Goal: Information Seeking & Learning: Learn about a topic

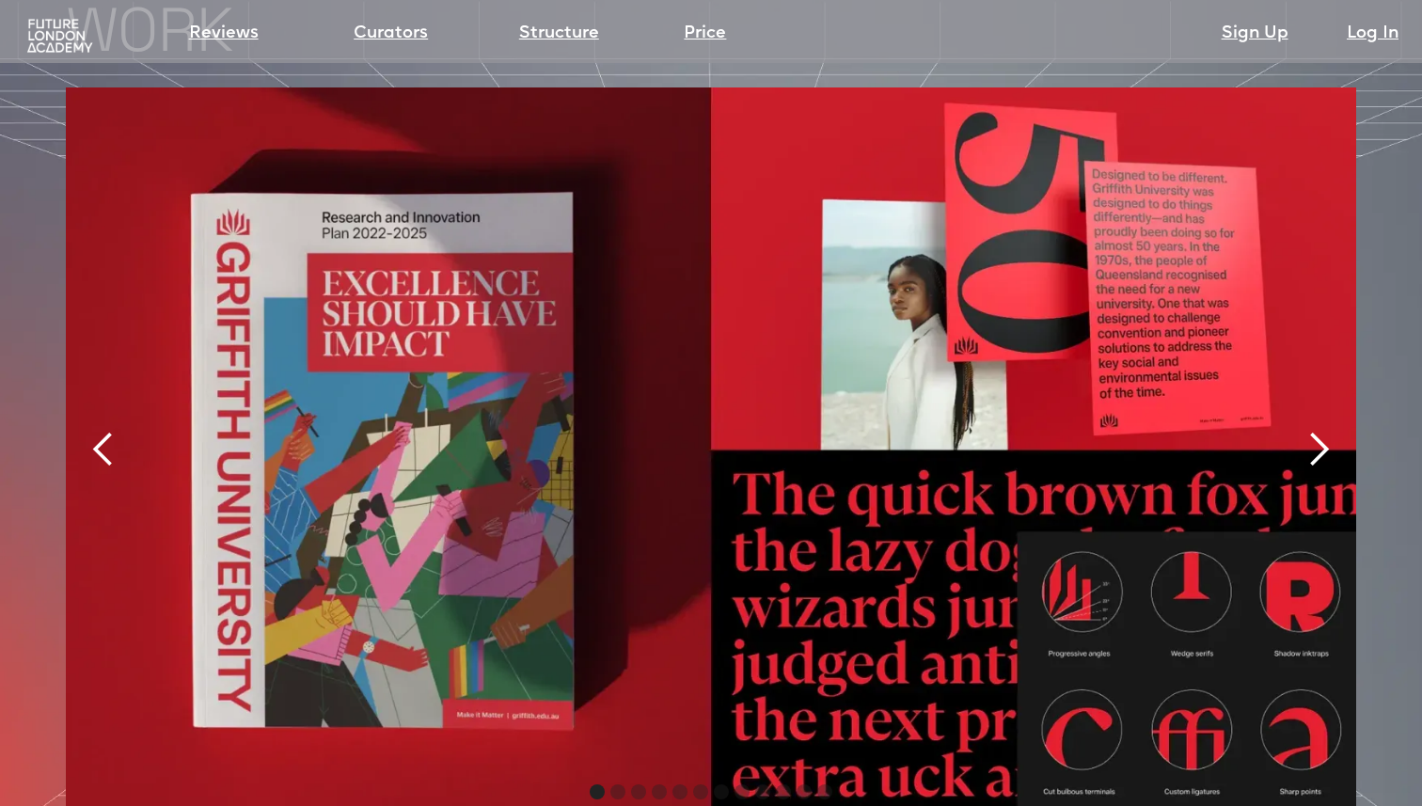
scroll to position [4003, 0]
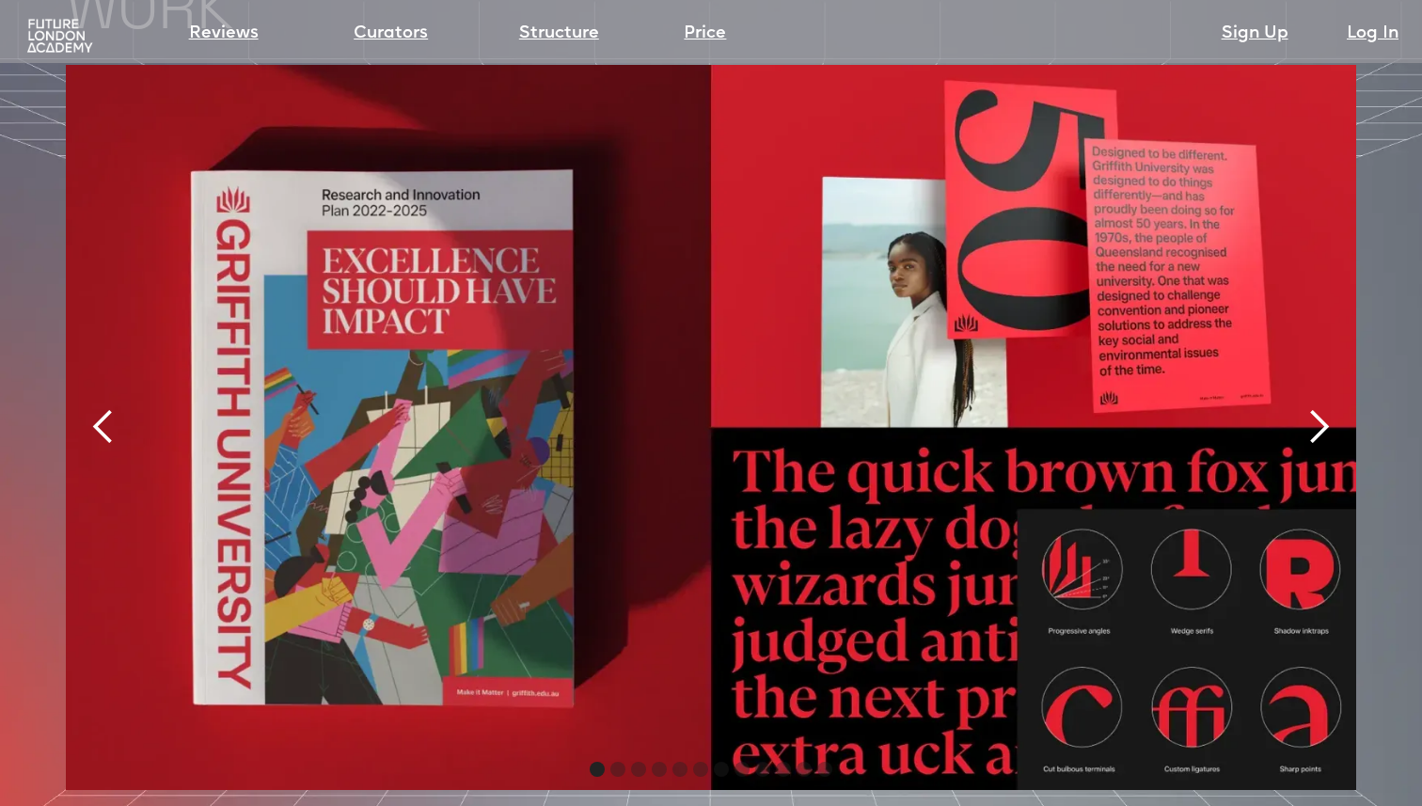
click at [1314, 408] on div "next slide" at bounding box center [1318, 427] width 38 height 38
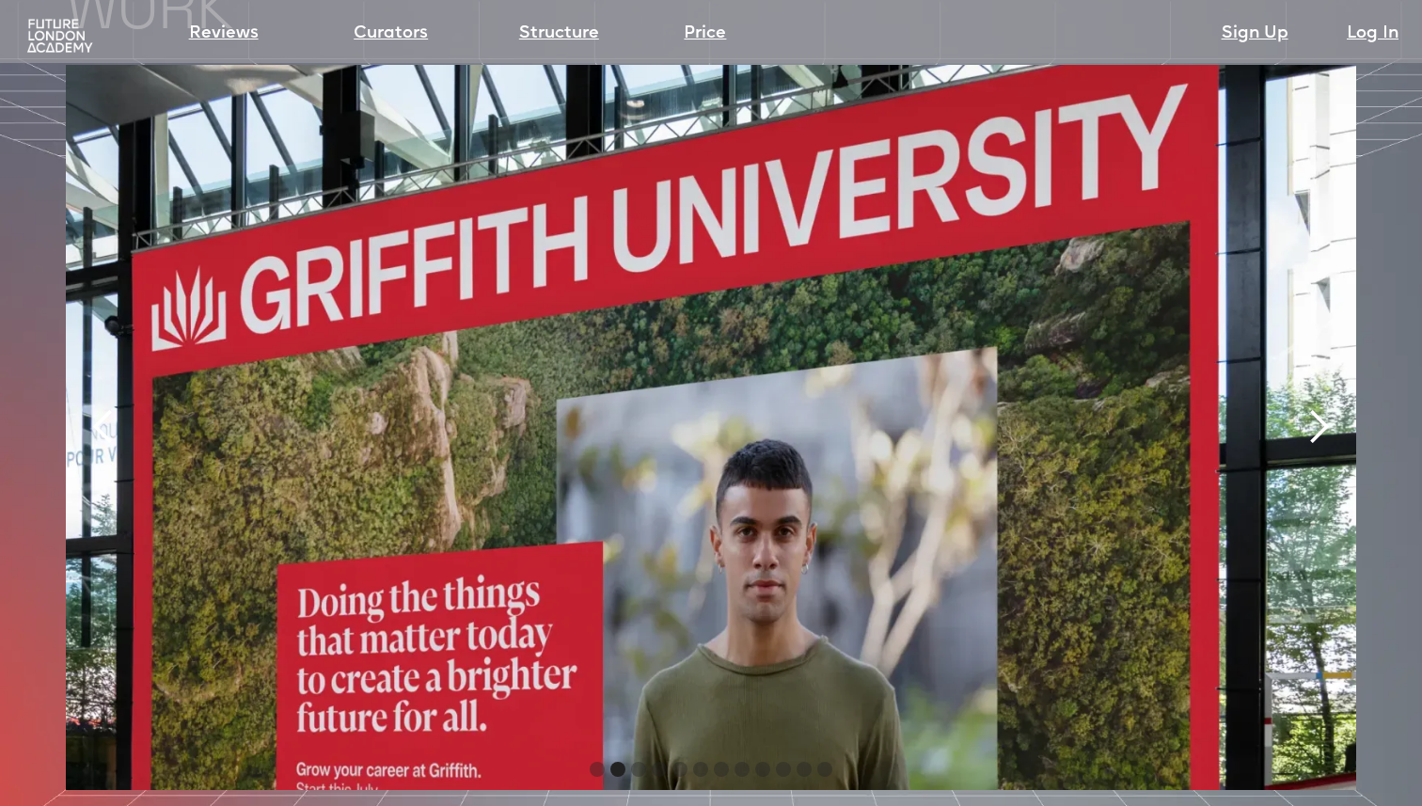
click at [1314, 408] on div "next slide" at bounding box center [1318, 427] width 38 height 38
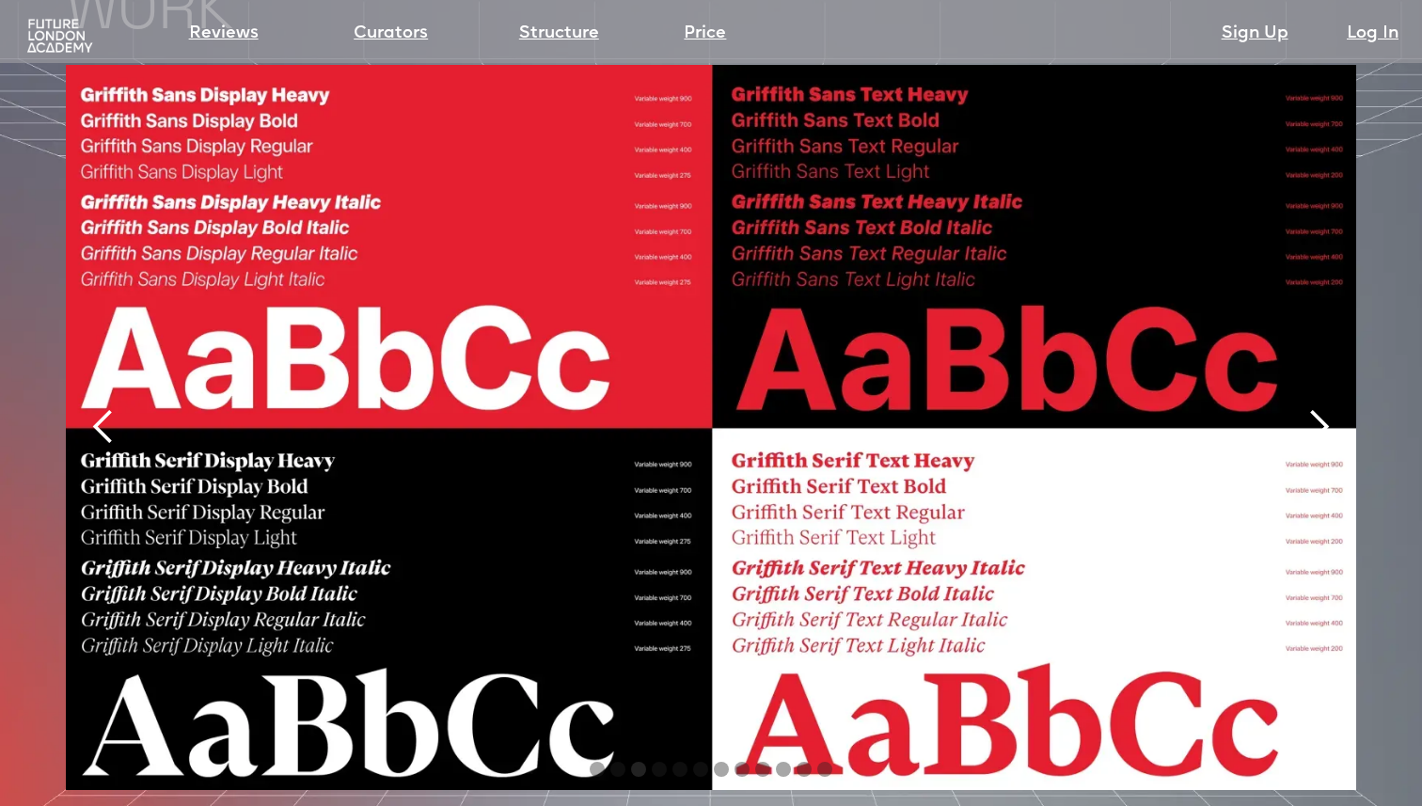
click at [1314, 408] on div "next slide" at bounding box center [1318, 427] width 38 height 38
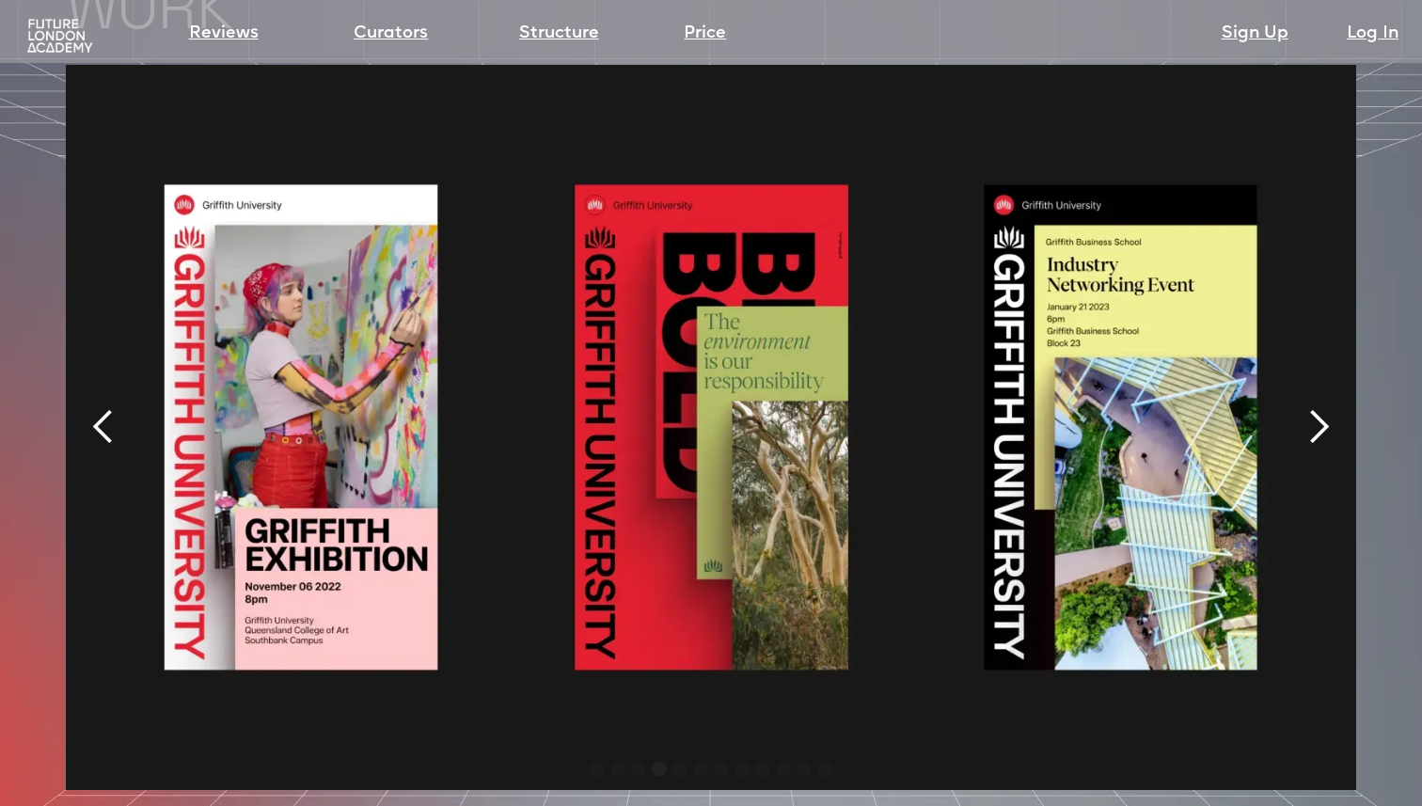
click at [1314, 408] on div "next slide" at bounding box center [1318, 427] width 38 height 38
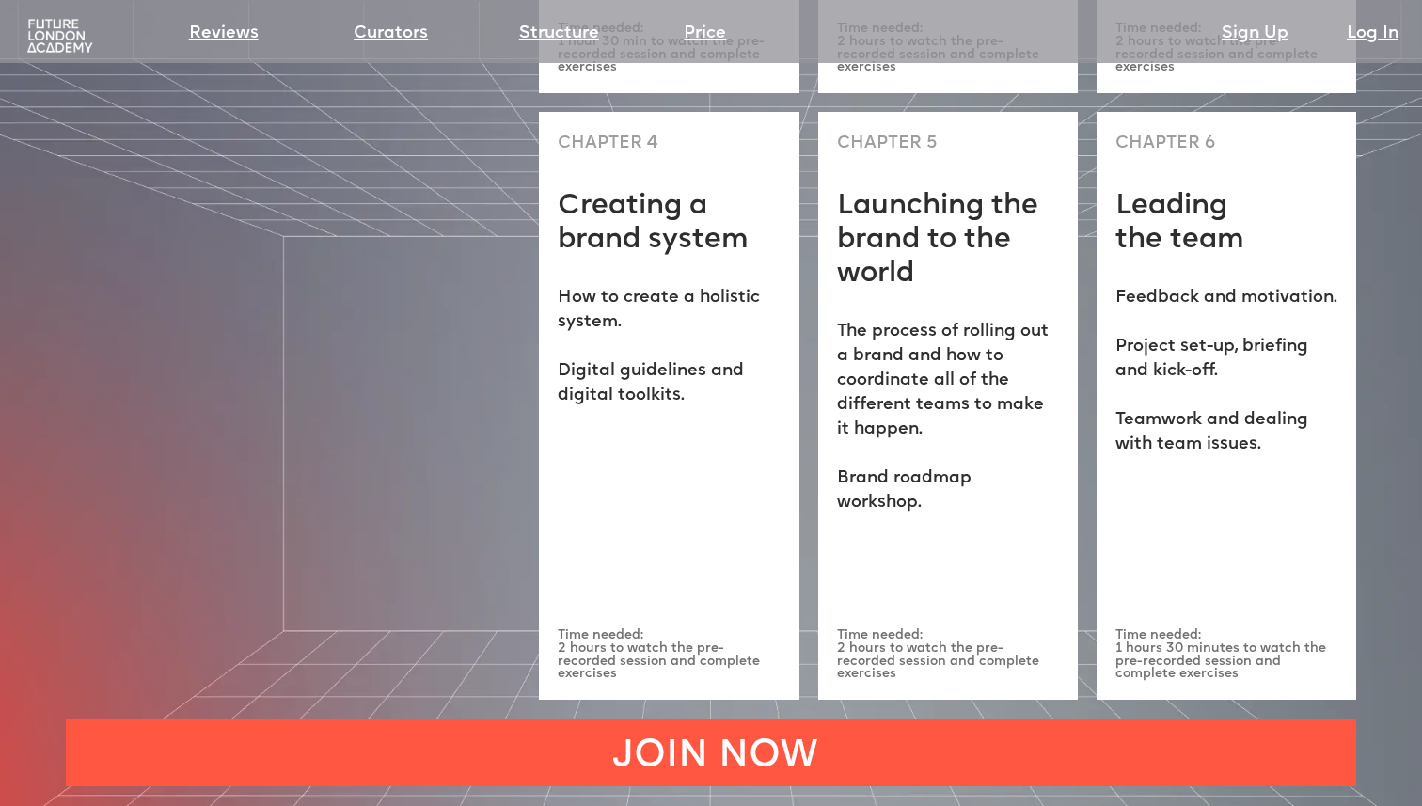
scroll to position [6043, 0]
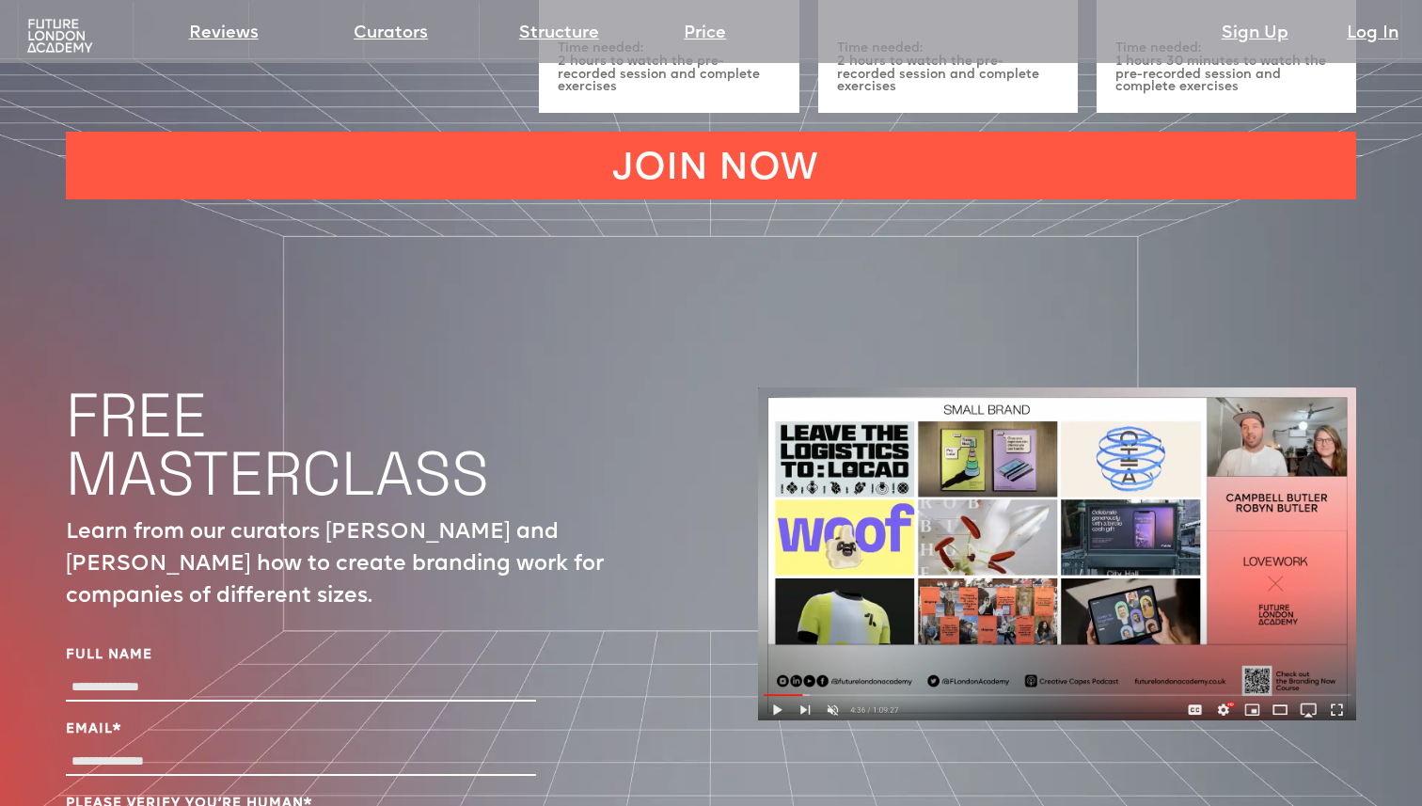
click at [54, 24] on img at bounding box center [60, 36] width 72 height 37
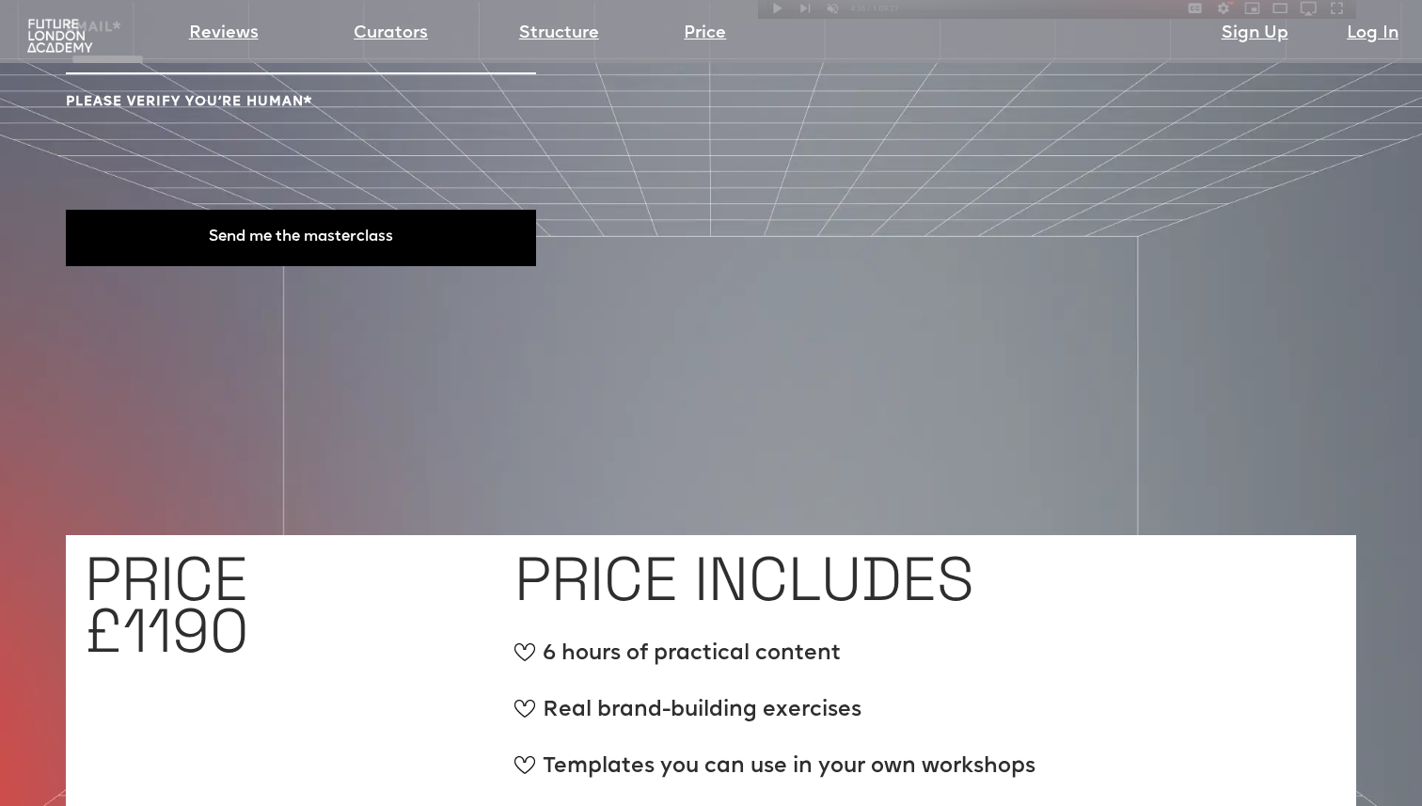
scroll to position [6757, 0]
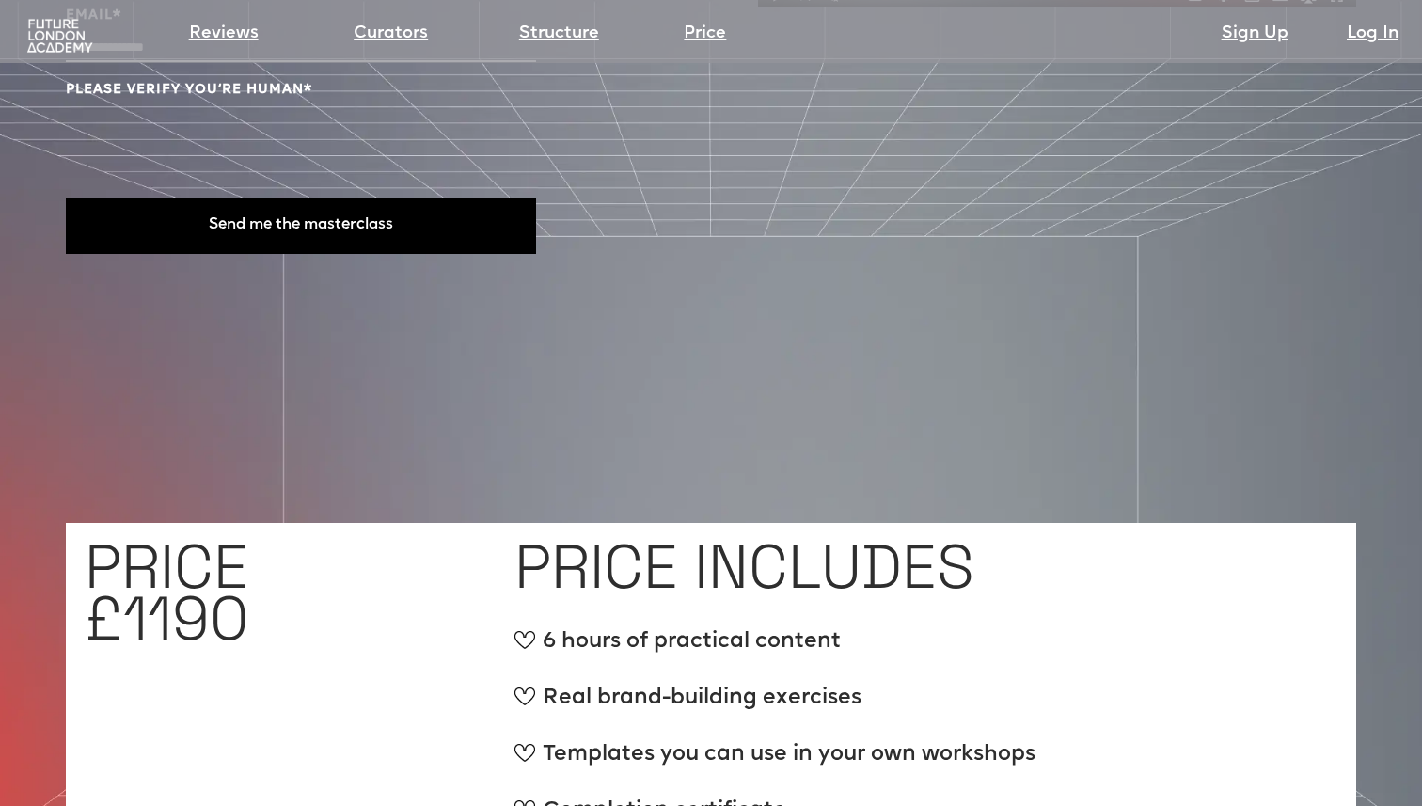
click at [47, 14] on div "Reviews Curators Structure Price Sign Up Log In" at bounding box center [710, 24] width 1403 height 40
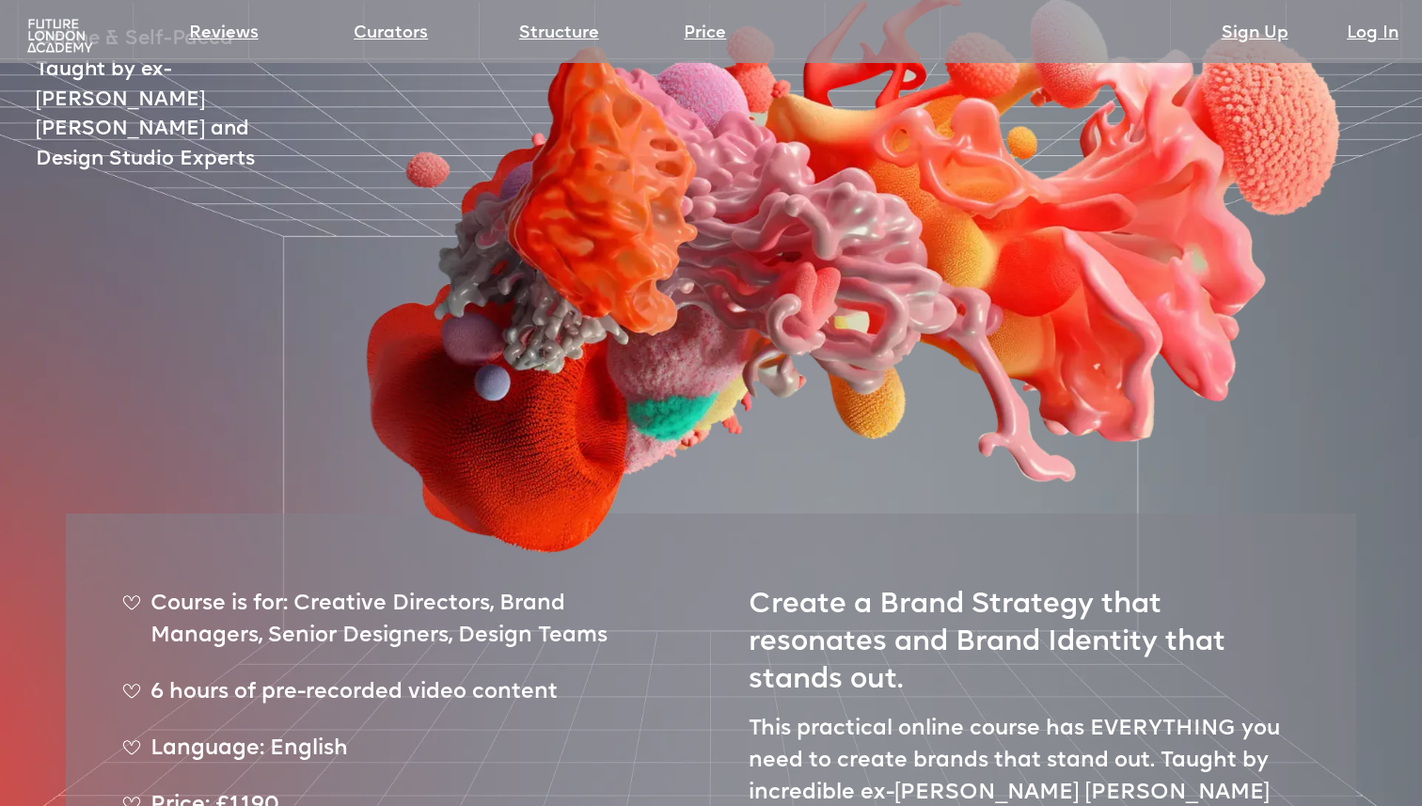
scroll to position [0, 0]
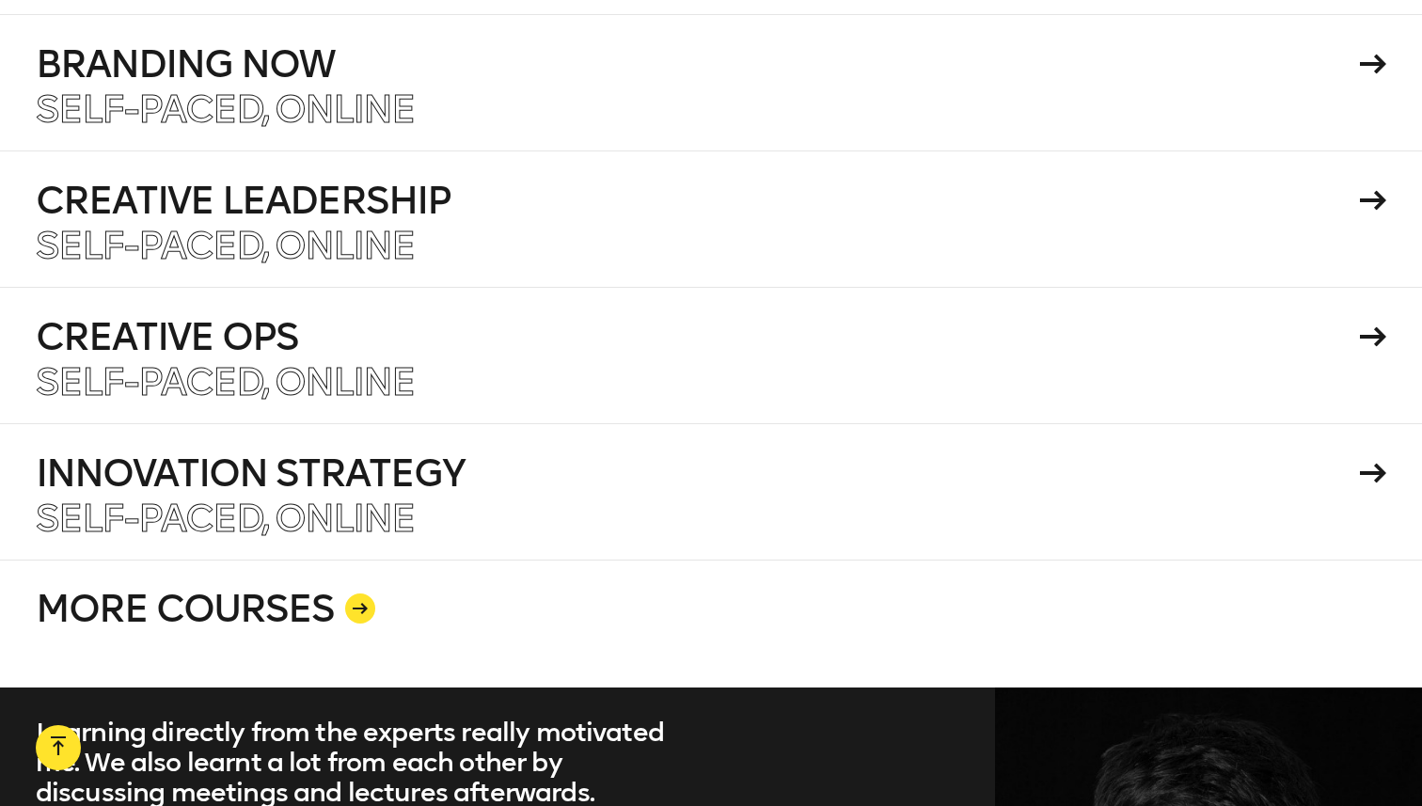
scroll to position [3438, 0]
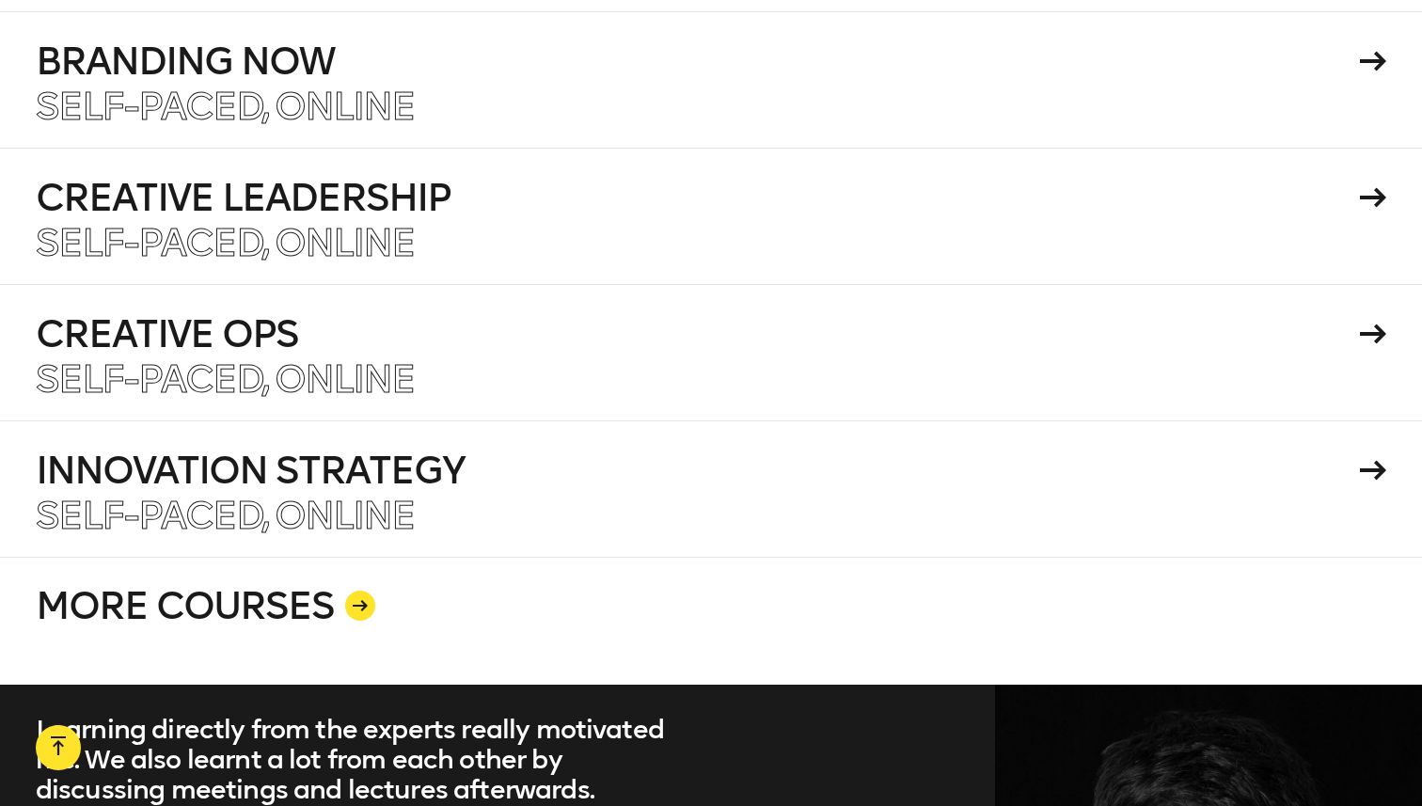
click at [360, 590] on div at bounding box center [360, 605] width 30 height 30
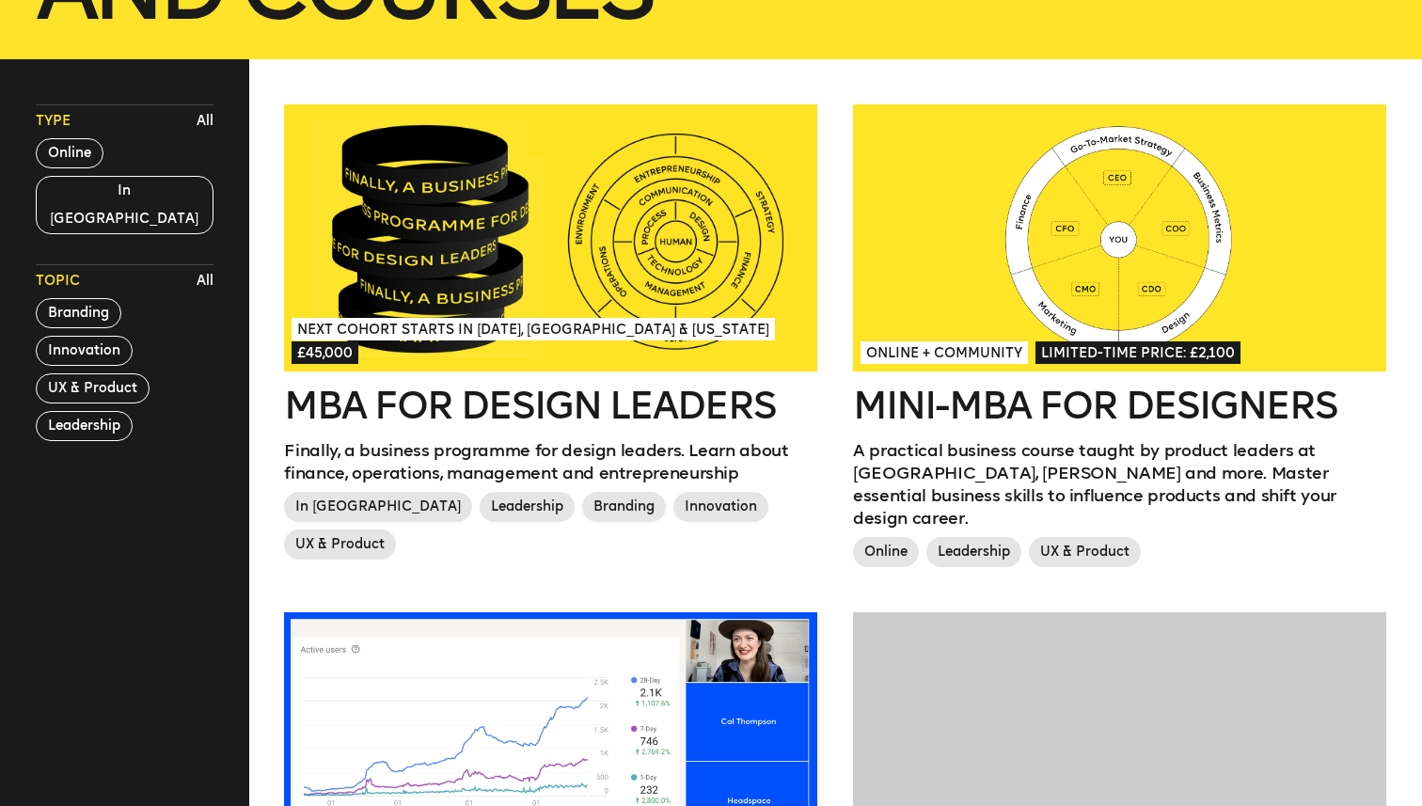
scroll to position [473, 0]
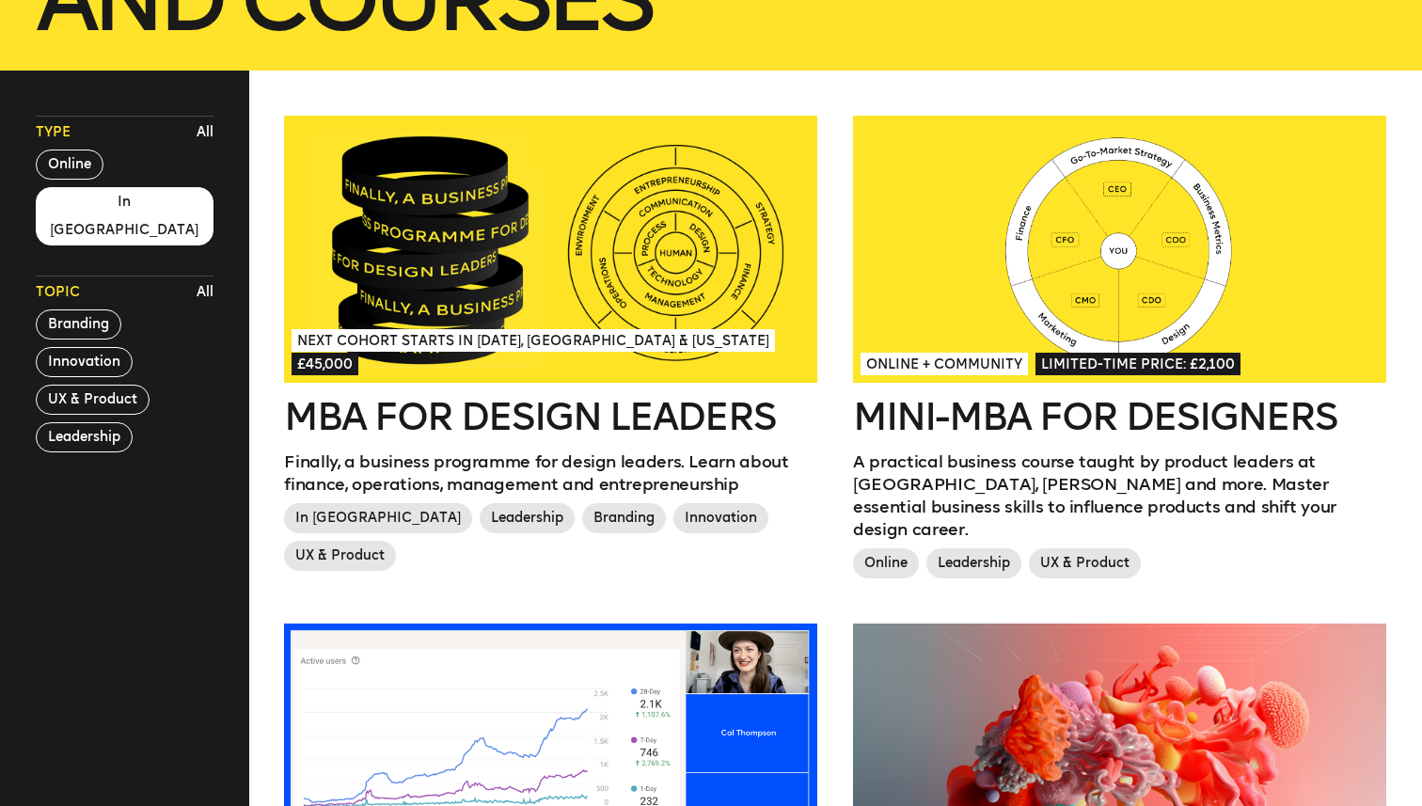
click at [89, 207] on button "In London" at bounding box center [125, 216] width 178 height 58
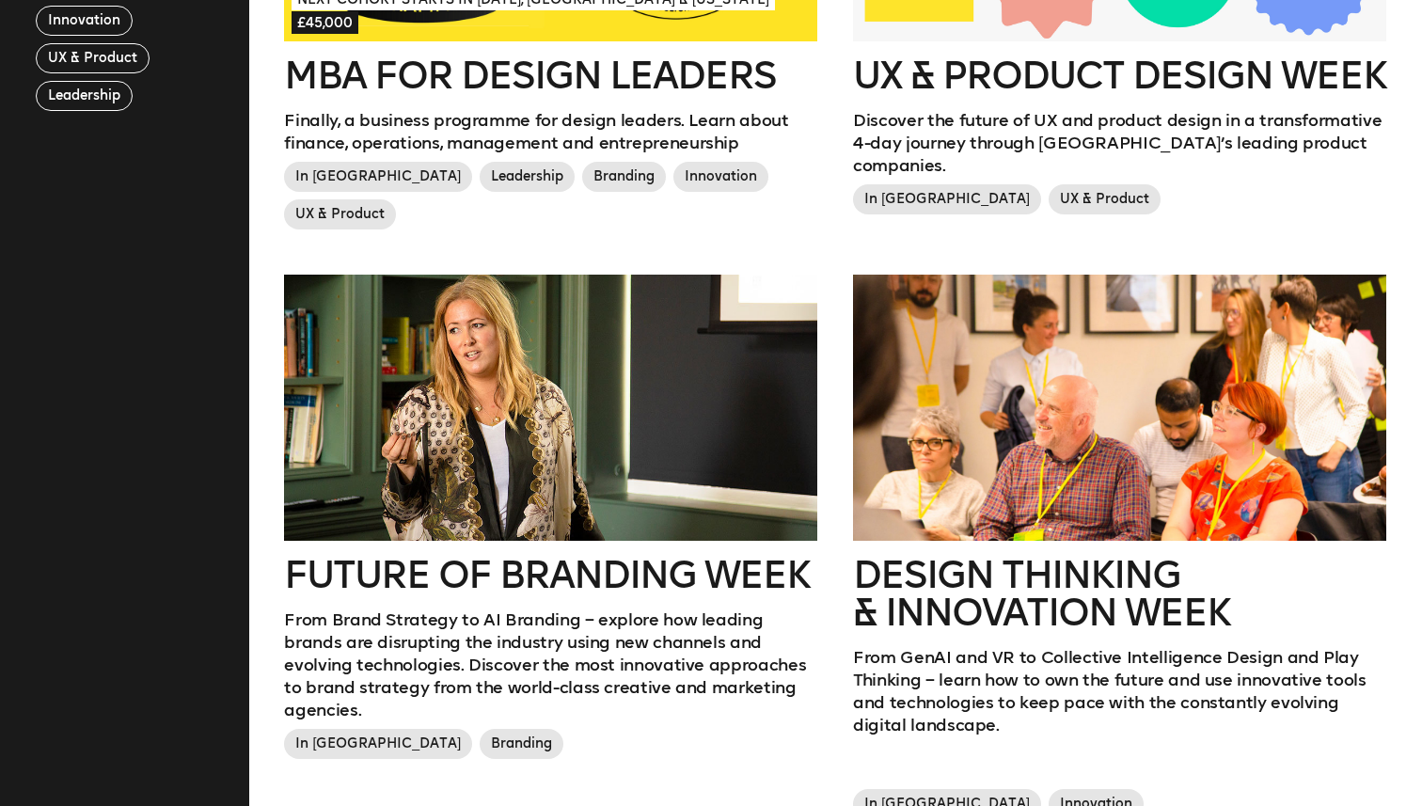
scroll to position [819, 0]
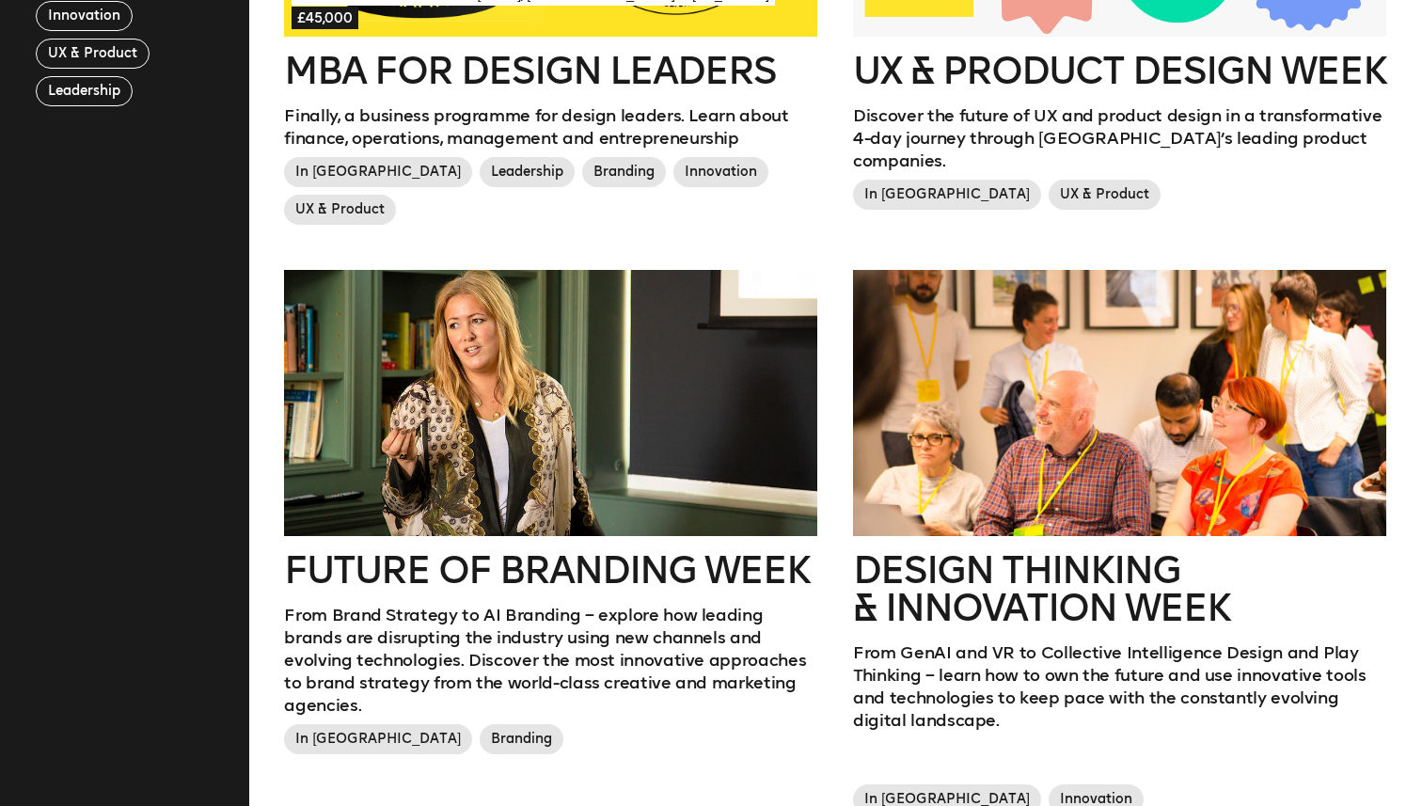
click at [559, 364] on div at bounding box center [550, 403] width 533 height 267
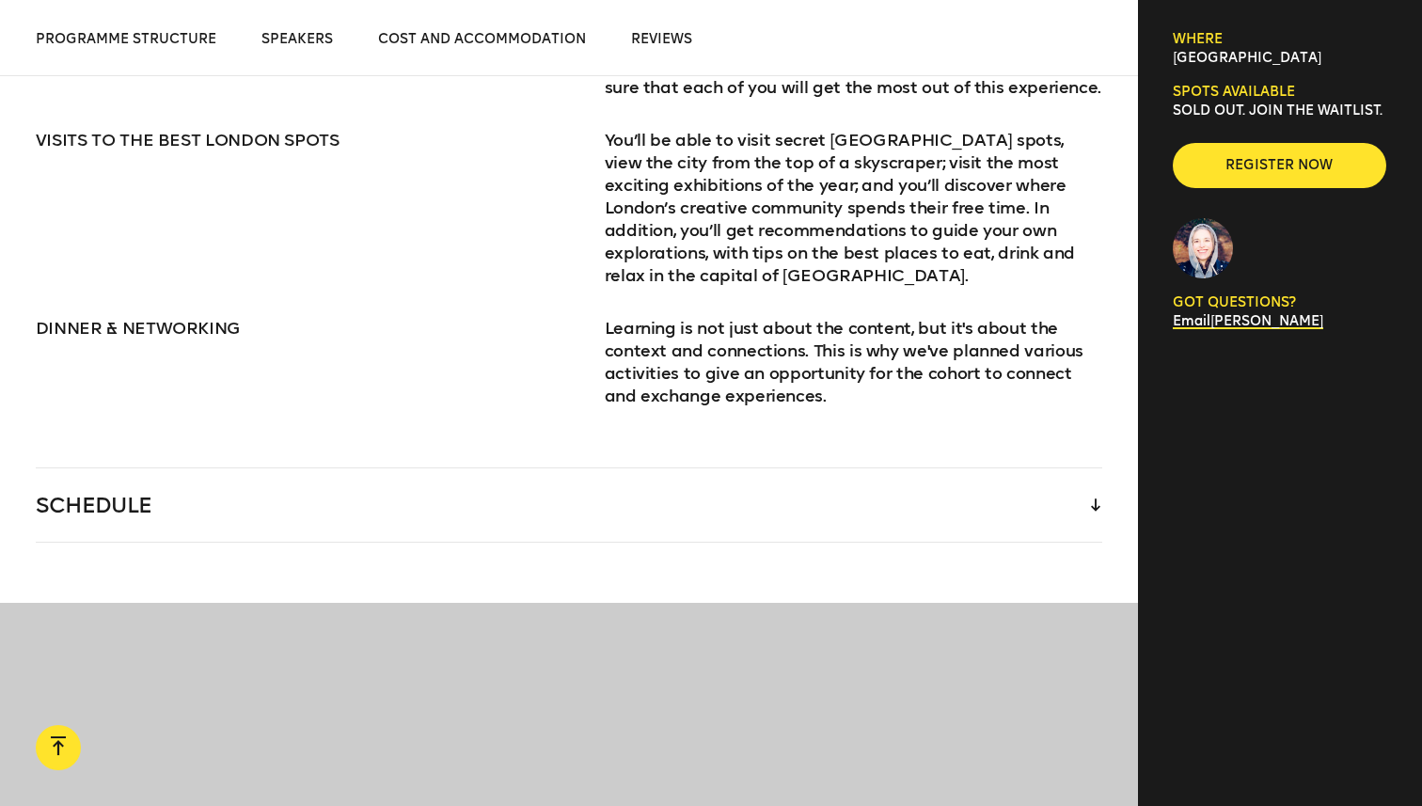
scroll to position [2652, 0]
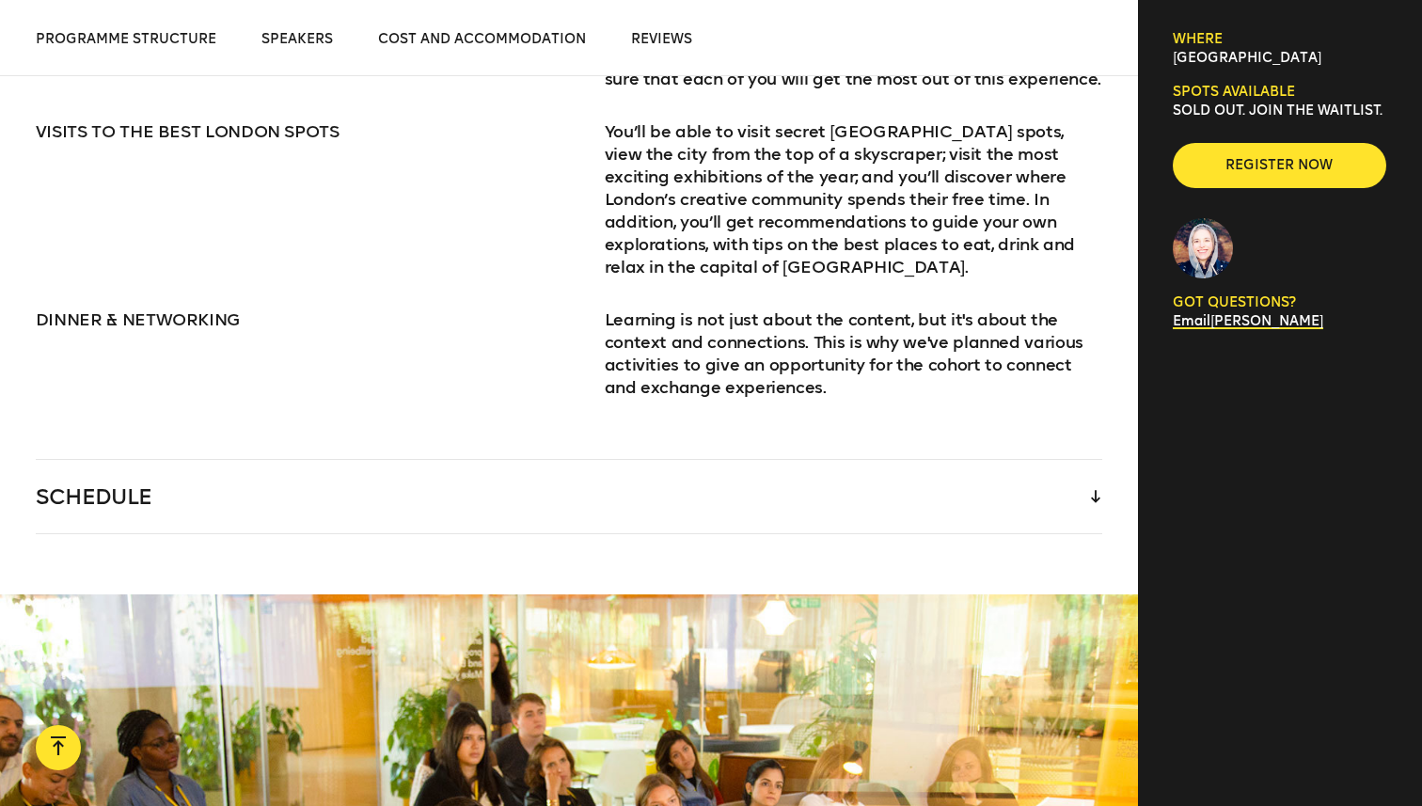
click at [579, 471] on div "SCHEDULE" at bounding box center [569, 496] width 1066 height 73
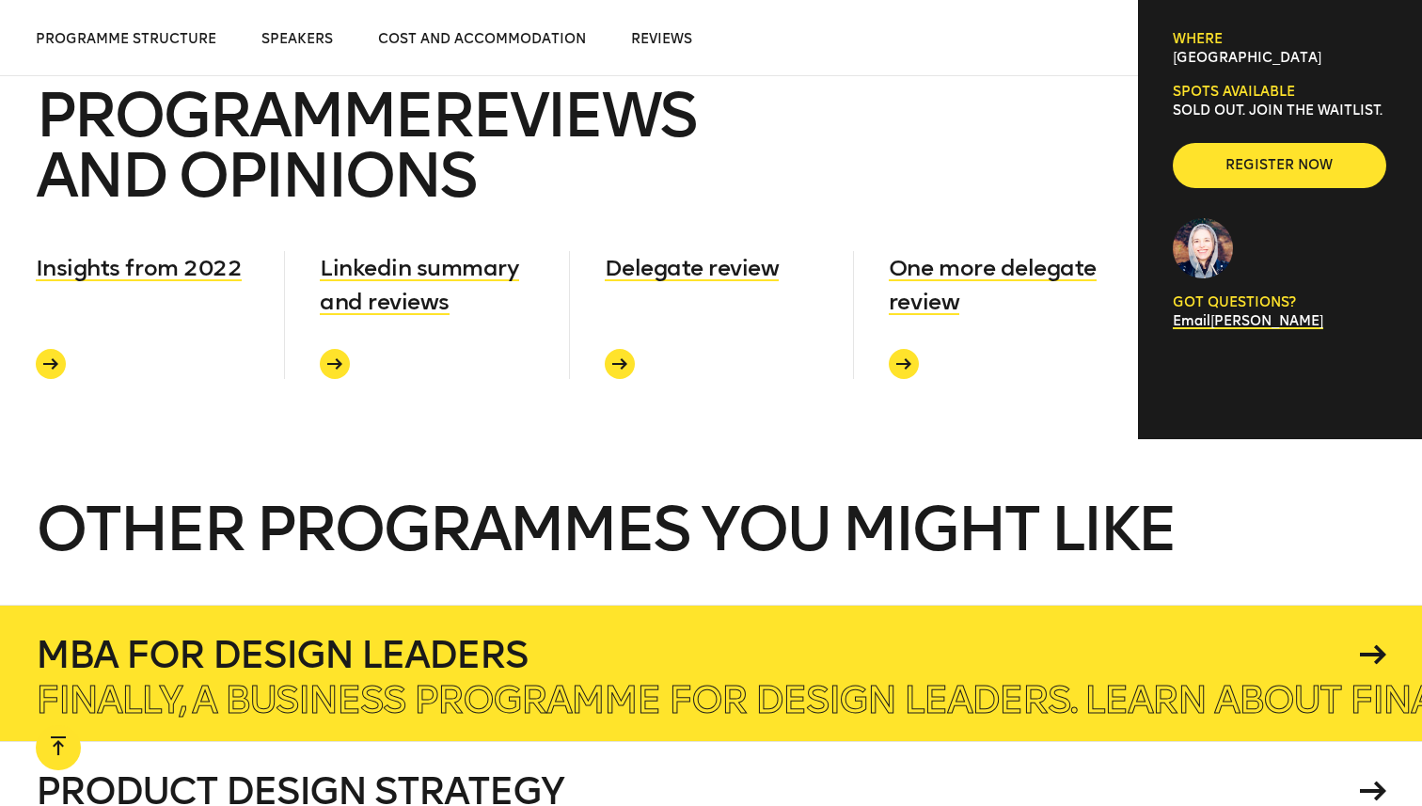
scroll to position [6844, 0]
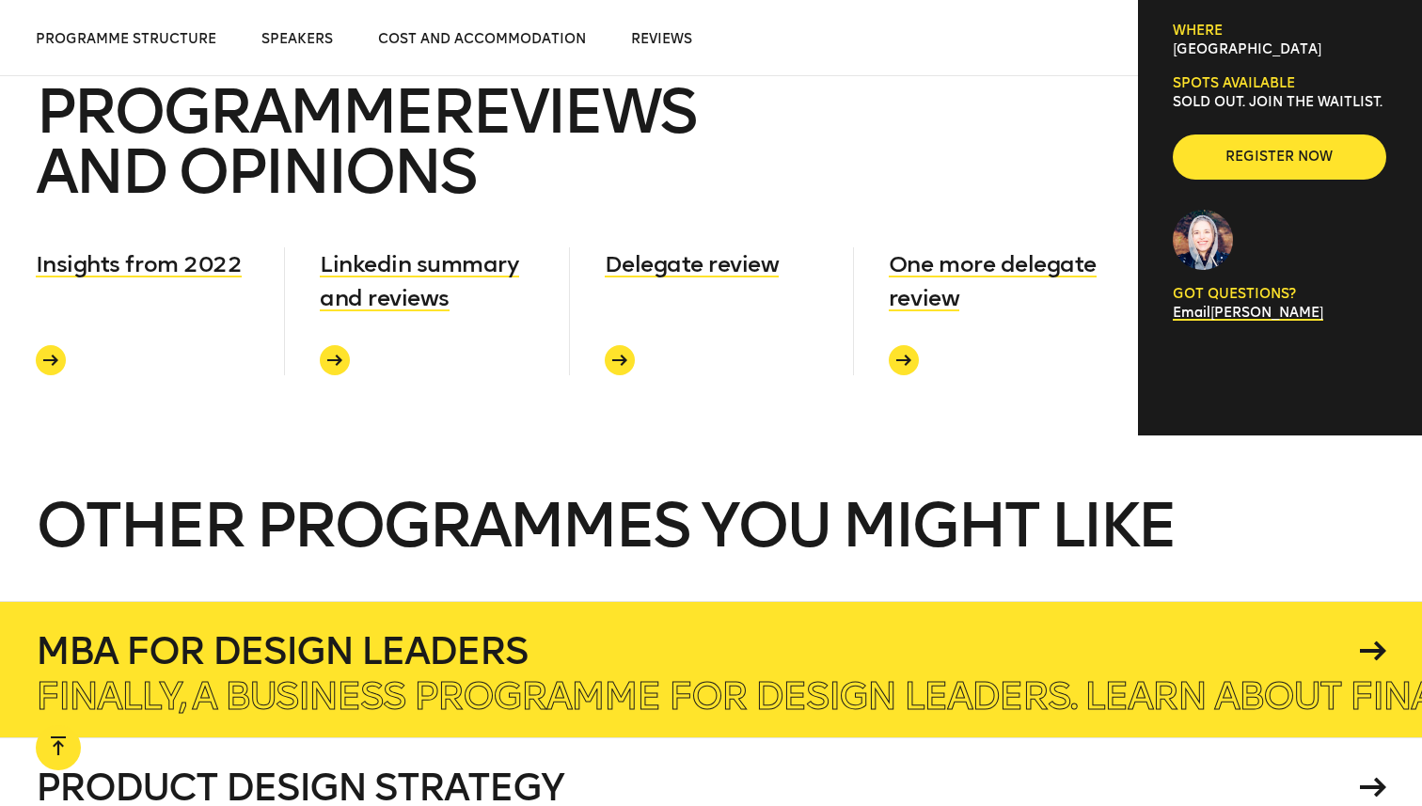
click at [694, 677] on p "Finally, a business programme for design leaders. Learn about finance, operatio…" at bounding box center [1280, 696] width 2489 height 38
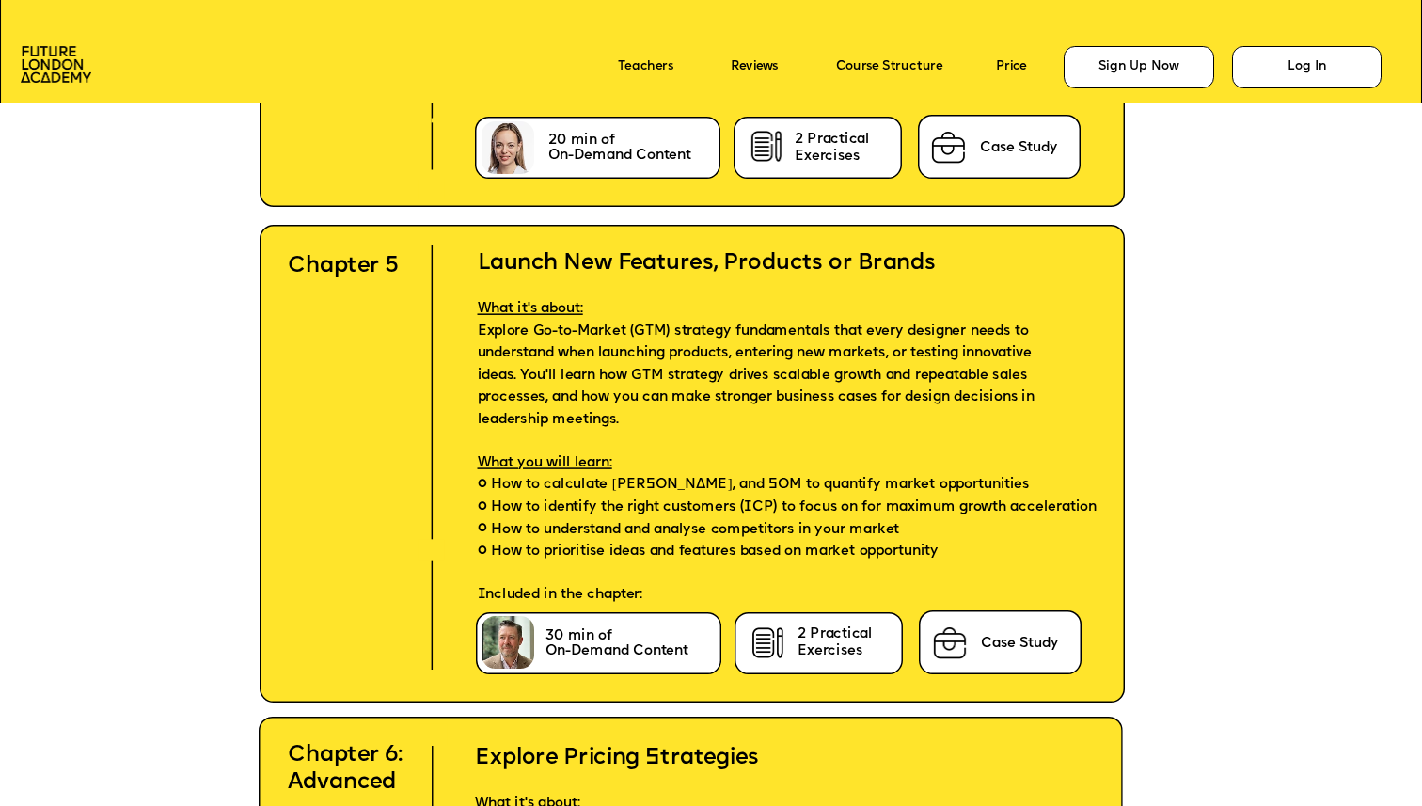
scroll to position [6398, 0]
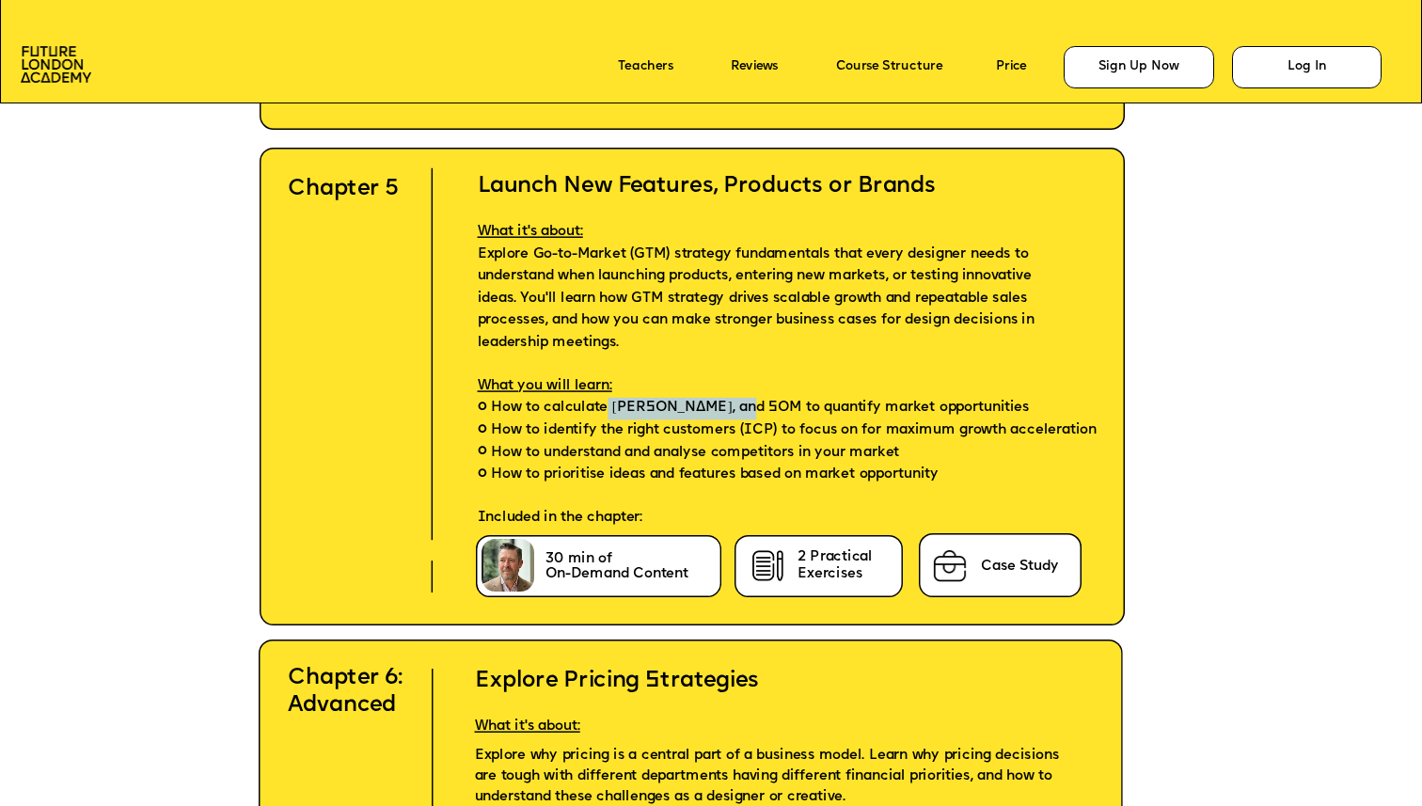
drag, startPoint x: 751, startPoint y: 408, endPoint x: 609, endPoint y: 402, distance: 142.1
click at [609, 403] on span "How to calculate [PERSON_NAME], and SOM to quantify market opportunities" at bounding box center [761, 409] width 538 height 23
copy span "TAM, SAM, and SOM"
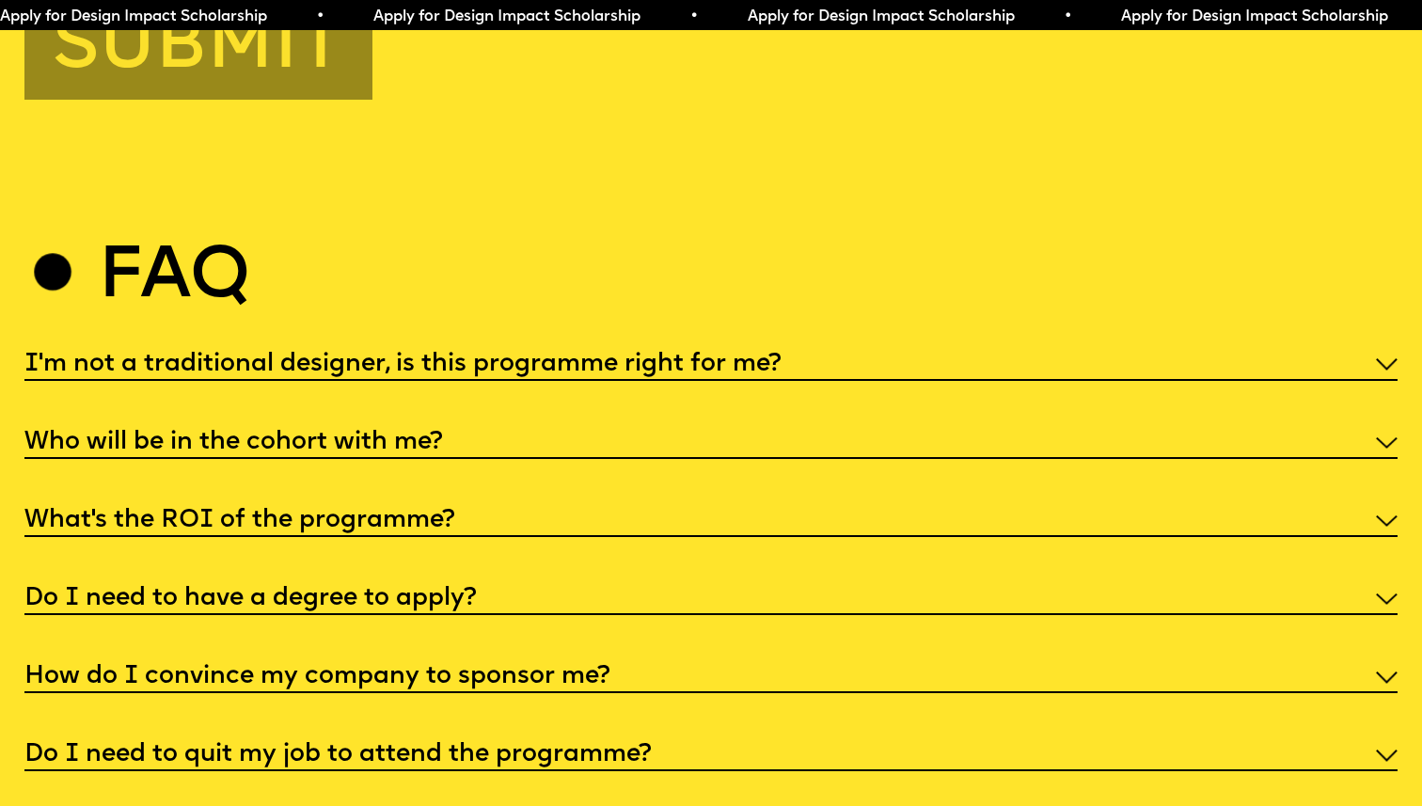
scroll to position [7080, 0]
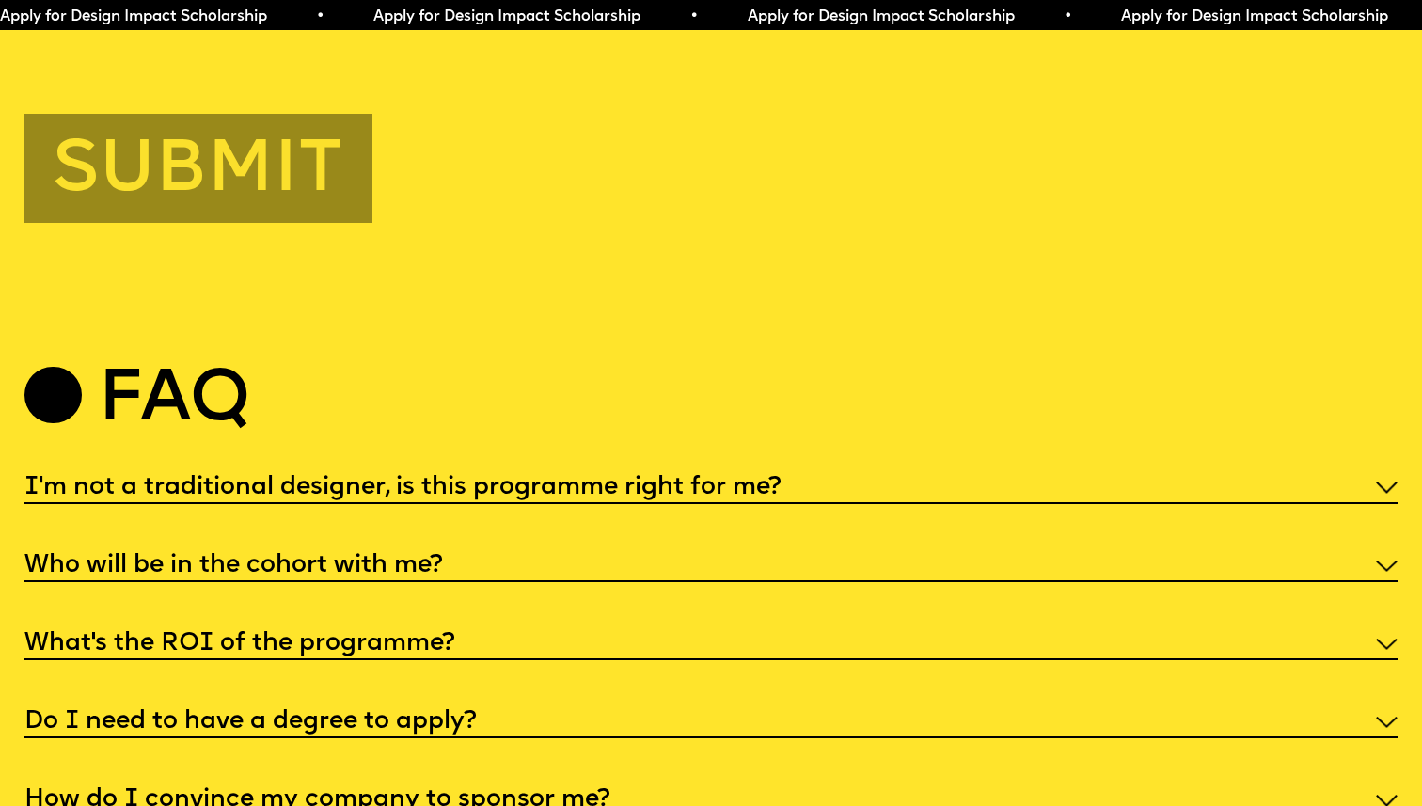
click at [767, 480] on h5 "I'm not a traditional designer, is this programme right for me?" at bounding box center [402, 488] width 757 height 19
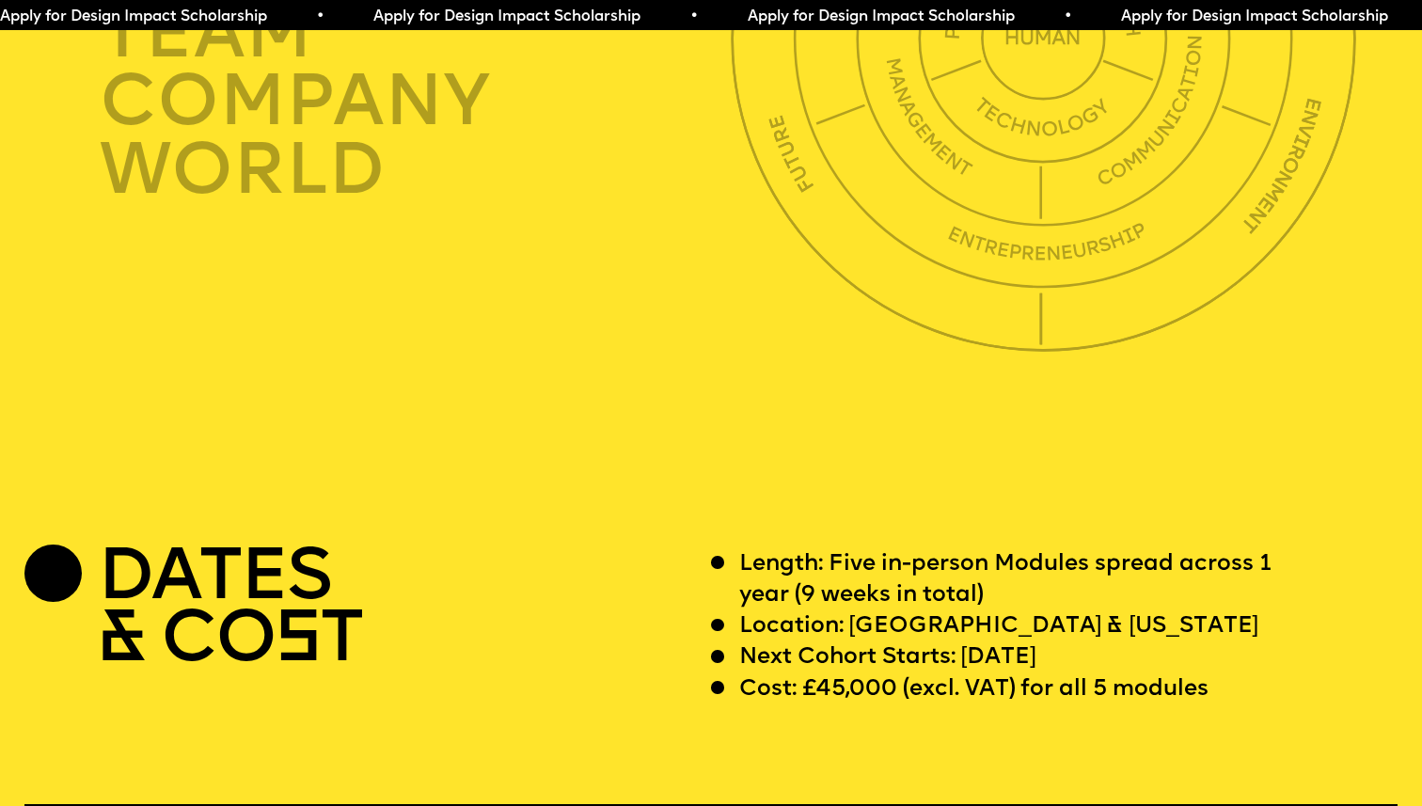
scroll to position [5374, 0]
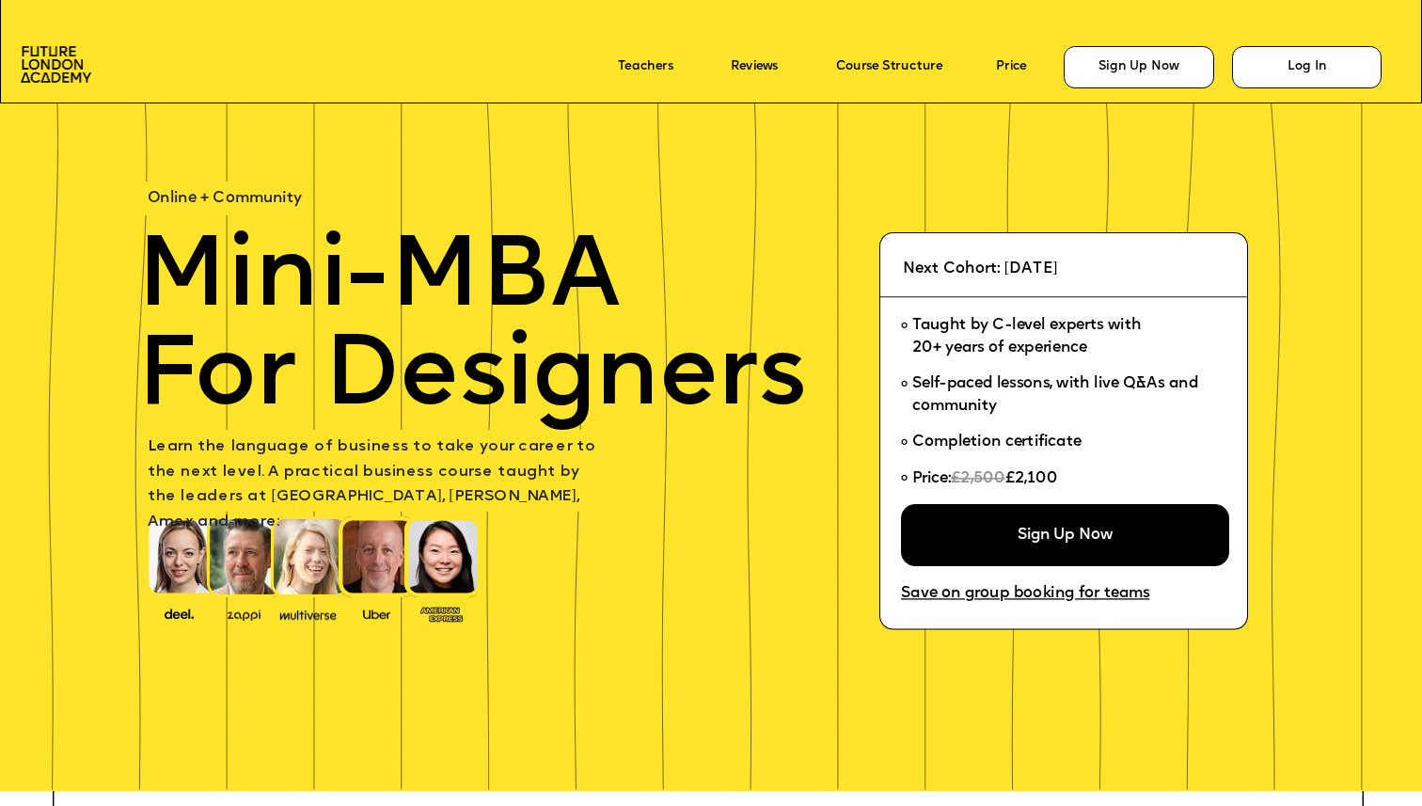
scroll to position [6398, 0]
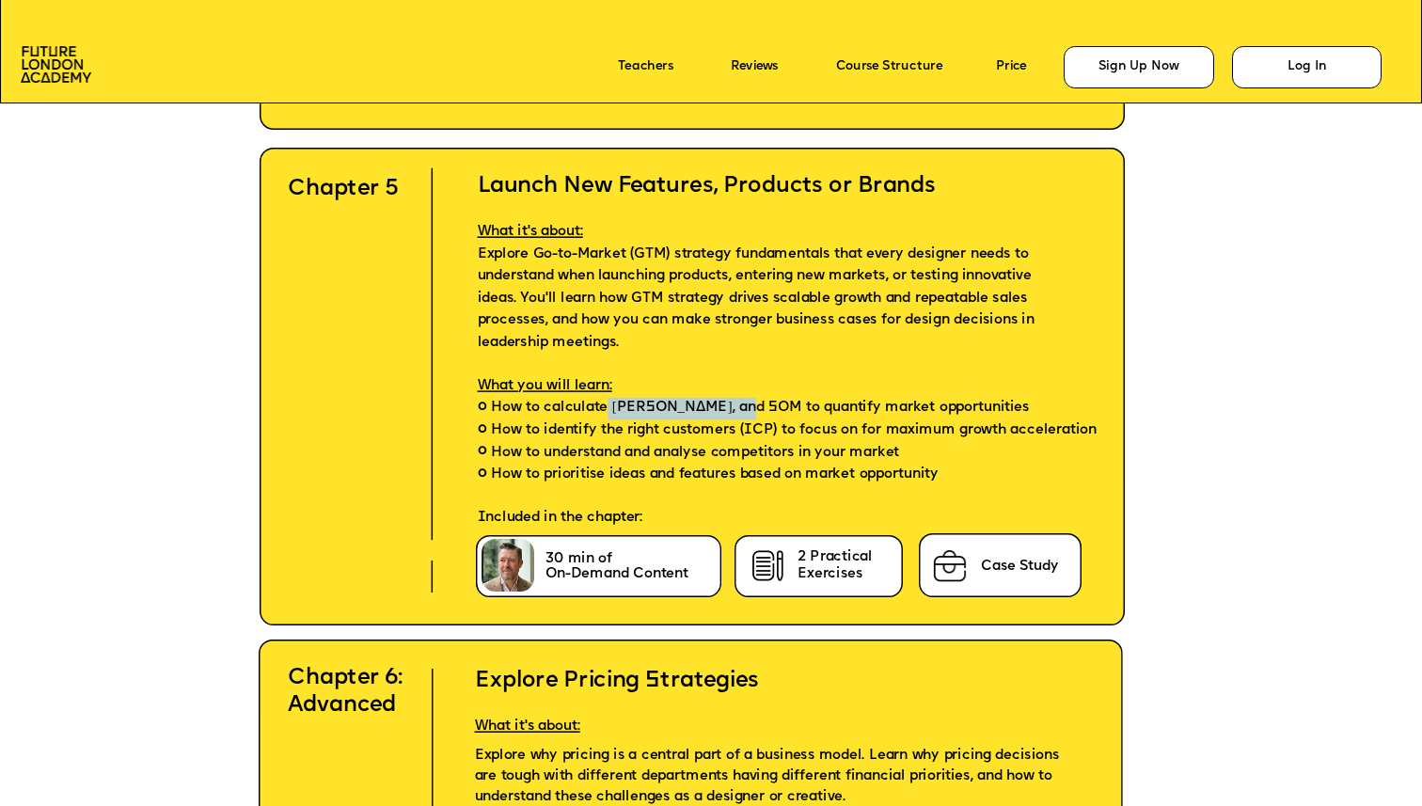
click at [738, 414] on span "How to calculate [PERSON_NAME], and SOM to quantify market opportunities" at bounding box center [761, 409] width 538 height 23
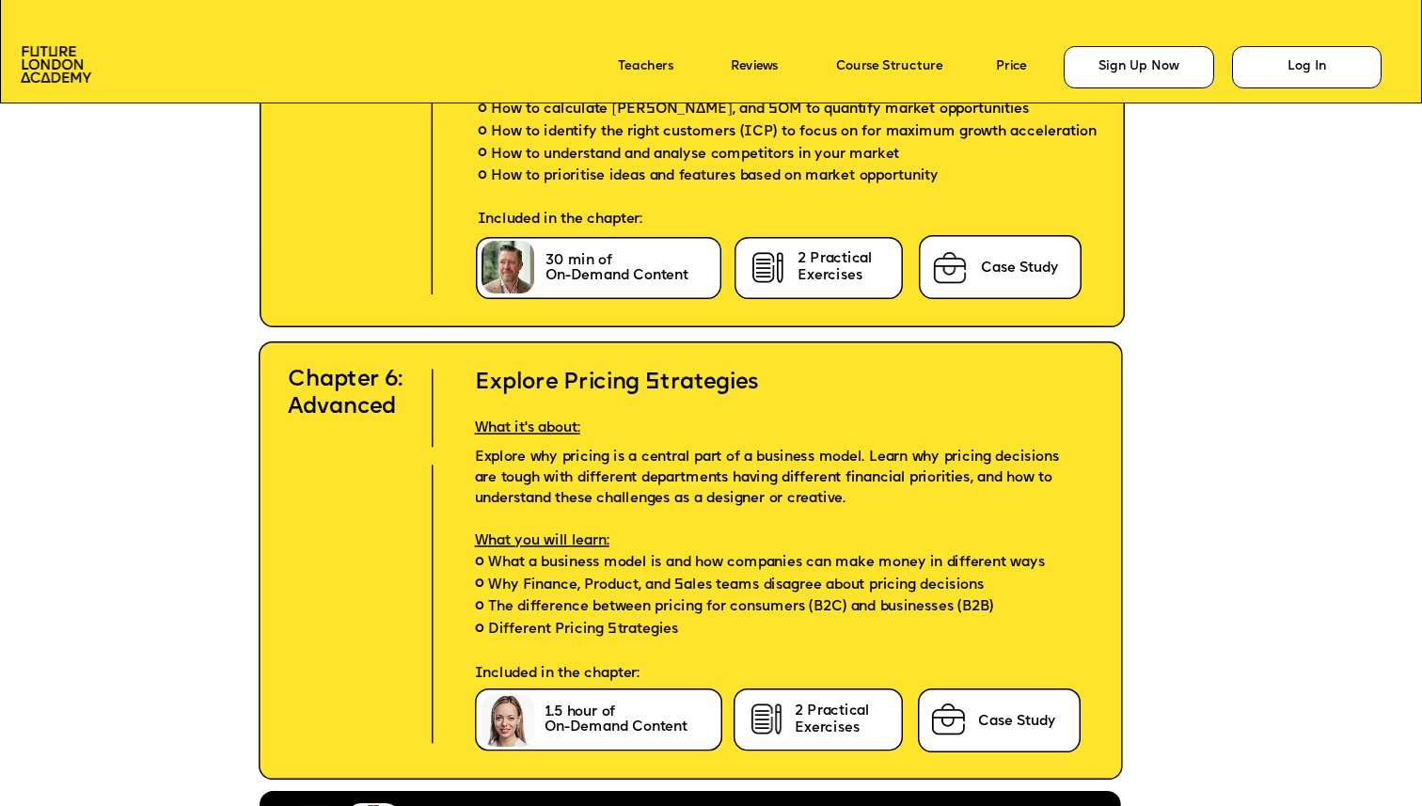
scroll to position [7011, 0]
